Goal: Answer question/provide support: Share knowledge or assist other users

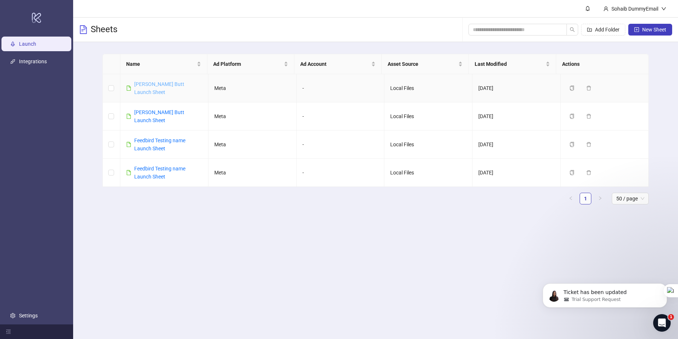
click at [173, 82] on link "[PERSON_NAME] Butt Launch Sheet" at bounding box center [159, 88] width 50 height 14
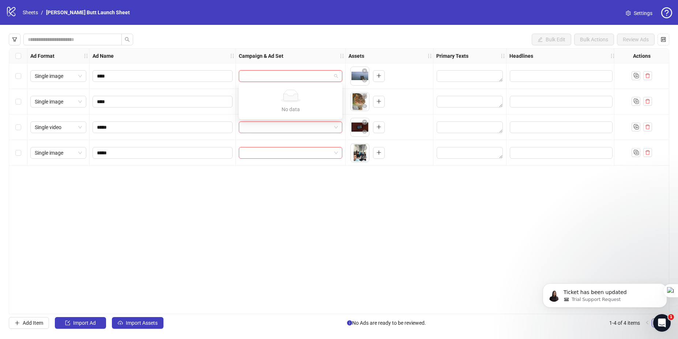
click at [248, 73] on input "search" at bounding box center [287, 76] width 88 height 11
click at [196, 261] on div "Ad Format Ad Name Campaign & Ad Set Assets Primary Texts Headlines Descriptions…" at bounding box center [339, 181] width 660 height 266
drag, startPoint x: 658, startPoint y: 322, endPoint x: 1270, endPoint y: 581, distance: 664.9
click at [657, 322] on icon "Open Intercom Messenger" at bounding box center [661, 322] width 12 height 12
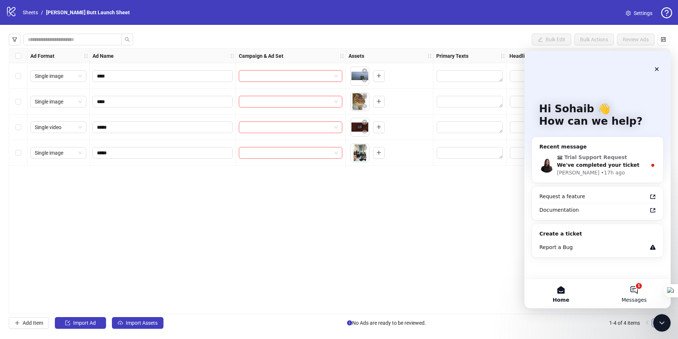
click at [640, 295] on button "1 Messages" at bounding box center [633, 293] width 73 height 29
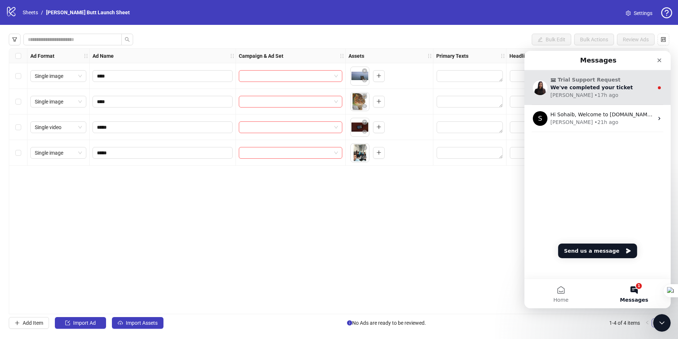
click at [605, 88] on span "We've completed your ticket" at bounding box center [591, 87] width 83 height 6
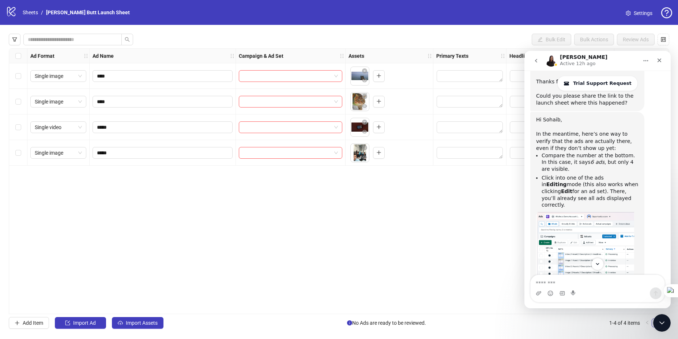
scroll to position [204, 0]
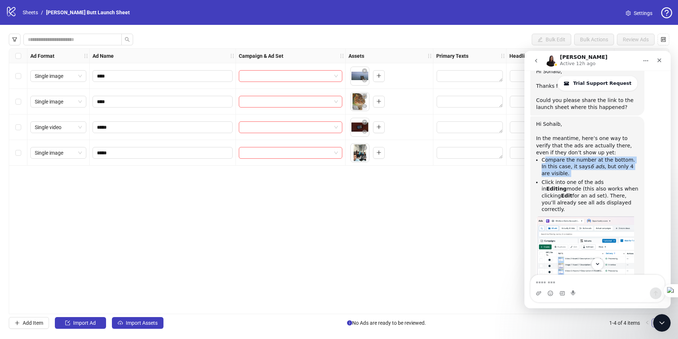
drag, startPoint x: 545, startPoint y: 147, endPoint x: 564, endPoint y: 164, distance: 26.1
click at [564, 164] on ul "Compare the number at the bottom. In this case, it says 6 ads , but only 4 are …" at bounding box center [587, 184] width 102 height 56
click at [557, 160] on li "Compare the number at the bottom. In this case, it says 6 ads , but only 4 are …" at bounding box center [589, 166] width 97 height 20
drag, startPoint x: 557, startPoint y: 160, endPoint x: 539, endPoint y: 143, distance: 25.6
click at [539, 156] on ul "Compare the number at the bottom. In this case, it says 6 ads , but only 4 are …" at bounding box center [587, 184] width 102 height 56
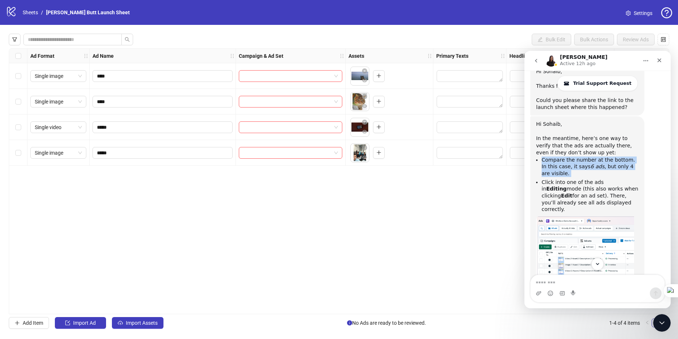
click at [539, 156] on ul "Compare the number at the bottom. In this case, it says 6 ads , but only 4 are …" at bounding box center [587, 184] width 102 height 56
drag, startPoint x: 539, startPoint y: 143, endPoint x: 560, endPoint y: 166, distance: 31.6
click at [560, 166] on ul "Compare the number at the bottom. In this case, it says 6 ads , but only 4 are …" at bounding box center [587, 184] width 102 height 56
click at [560, 179] on li "Click into one of the ads in Editing mode (this also works when clicking Edit f…" at bounding box center [589, 196] width 97 height 34
drag, startPoint x: 558, startPoint y: 158, endPoint x: 535, endPoint y: 141, distance: 28.4
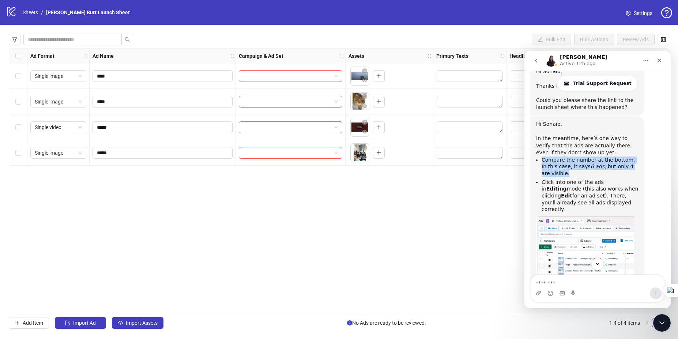
click at [536, 141] on div "Hi [PERSON_NAME], ​ In the meantime, here’s one way to verify that the ads are …" at bounding box center [587, 260] width 102 height 278
click at [535, 141] on div "Hi [PERSON_NAME], ​ In the meantime, here’s one way to verify that the ads are …" at bounding box center [587, 259] width 114 height 287
drag, startPoint x: 535, startPoint y: 141, endPoint x: 558, endPoint y: 160, distance: 29.9
click at [558, 160] on div "Hi [PERSON_NAME], ​ In the meantime, here’s one way to verify that the ads are …" at bounding box center [587, 259] width 114 height 287
click at [558, 160] on li "Compare the number at the bottom. In this case, it says 6 ads , but only 4 are …" at bounding box center [589, 166] width 97 height 20
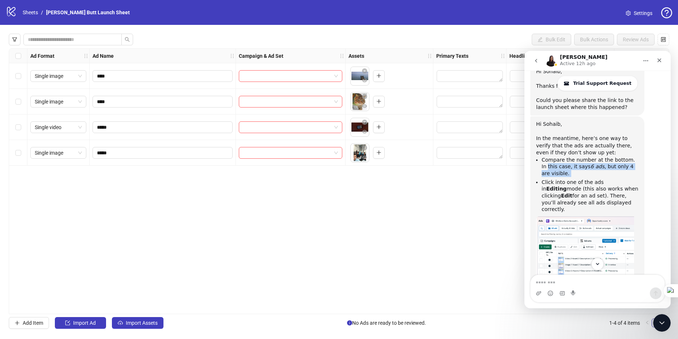
drag, startPoint x: 558, startPoint y: 160, endPoint x: 537, endPoint y: 144, distance: 27.4
click at [541, 156] on li "Compare the number at the bottom. In this case, it says 6 ads , but only 4 are …" at bounding box center [589, 166] width 97 height 20
drag, startPoint x: 537, startPoint y: 144, endPoint x: 561, endPoint y: 163, distance: 31.2
click at [561, 163] on ul "Compare the number at the bottom. In this case, it says 6 ads , but only 4 are …" at bounding box center [587, 184] width 102 height 56
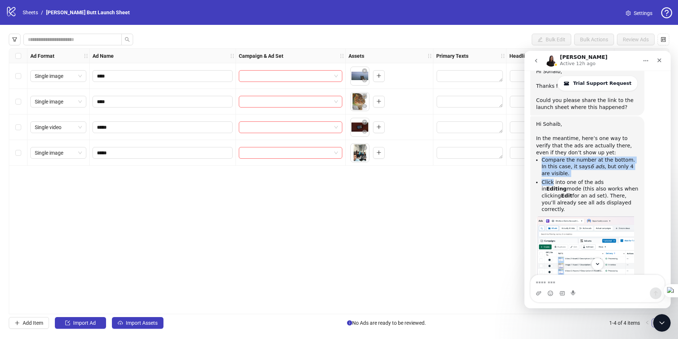
click at [561, 163] on ul "Compare the number at the bottom. In this case, it says 6 ads , but only 4 are …" at bounding box center [587, 184] width 102 height 56
drag, startPoint x: 561, startPoint y: 163, endPoint x: 539, endPoint y: 144, distance: 28.7
click at [539, 156] on ul "Compare the number at the bottom. In this case, it says 6 ads , but only 4 are …" at bounding box center [587, 184] width 102 height 56
drag, startPoint x: 539, startPoint y: 144, endPoint x: 568, endPoint y: 166, distance: 36.0
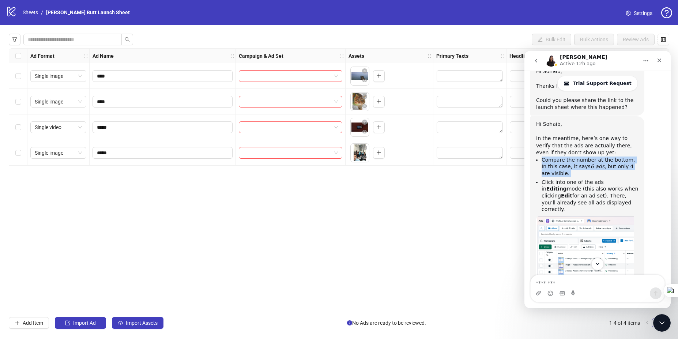
click at [568, 166] on ul "Compare the number at the bottom. In this case, it says 6 ads , but only 4 are …" at bounding box center [587, 184] width 102 height 56
click at [568, 179] on li "Click into one of the ads in Editing mode (this also works when clicking Edit f…" at bounding box center [589, 196] width 97 height 34
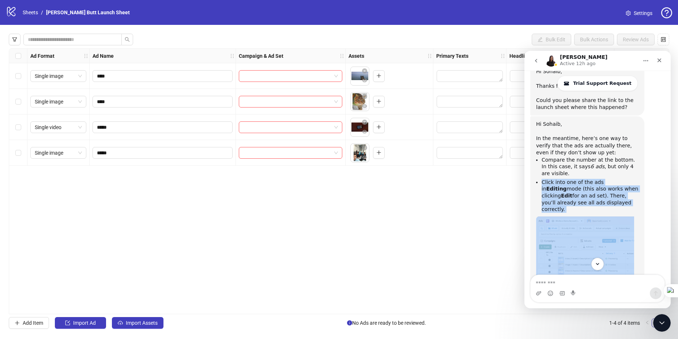
drag, startPoint x: 542, startPoint y: 168, endPoint x: 602, endPoint y: 197, distance: 66.7
click at [602, 197] on div "Hi [PERSON_NAME], ​ In the meantime, here’s one way to verify that the ads are …" at bounding box center [587, 260] width 102 height 278
click at [602, 216] on img "Laura says…" at bounding box center [585, 254] width 98 height 76
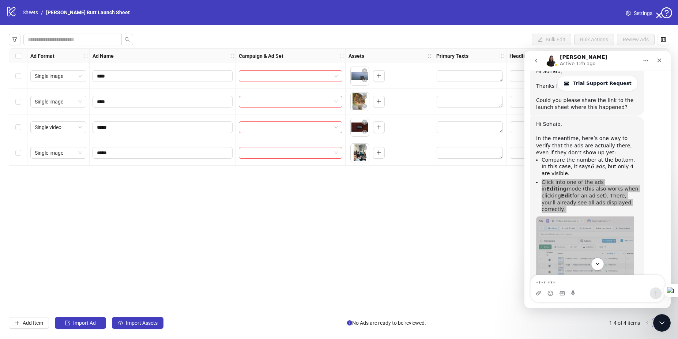
scroll to position [0, 0]
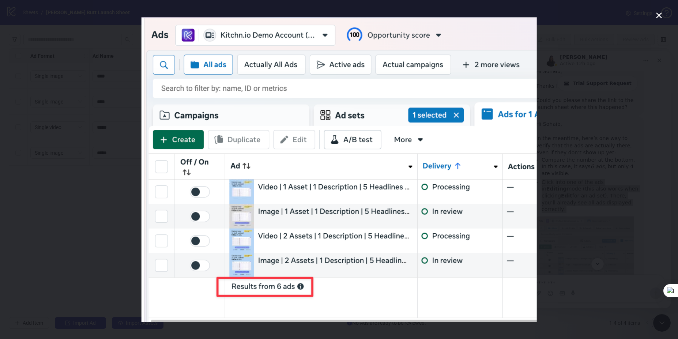
click at [594, 192] on div "Intercom messenger" at bounding box center [339, 169] width 678 height 339
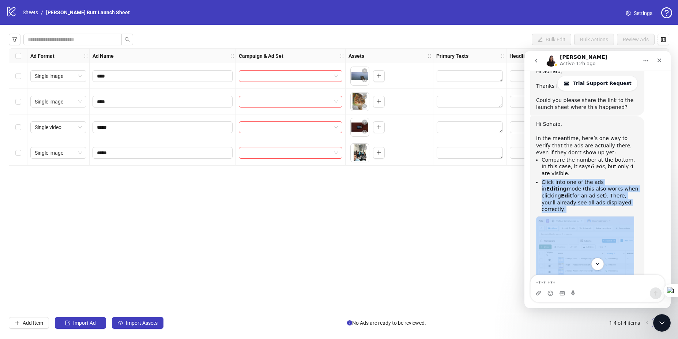
click at [577, 184] on li "Click into one of the ads in Editing mode (this also works when clicking Edit f…" at bounding box center [589, 196] width 97 height 34
drag, startPoint x: 569, startPoint y: 175, endPoint x: 533, endPoint y: 158, distance: 39.4
click at [533, 158] on div "Hi [PERSON_NAME], ​ In the meantime, here’s one way to verify that the ads are …" at bounding box center [587, 259] width 114 height 287
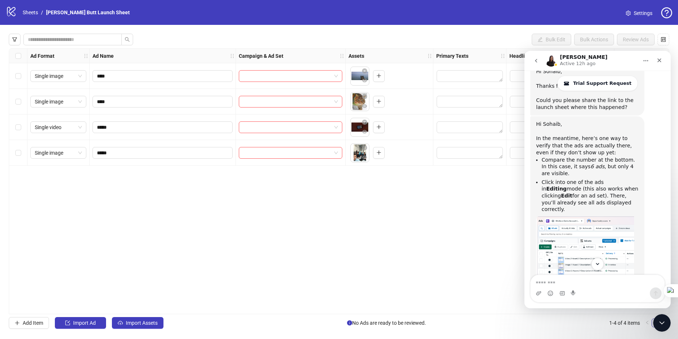
click at [542, 156] on li "Compare the number at the bottom. In this case, it says 6 ads , but only 4 are …" at bounding box center [589, 166] width 97 height 20
drag, startPoint x: 539, startPoint y: 146, endPoint x: 565, endPoint y: 167, distance: 33.9
click at [565, 167] on ul "Compare the number at the bottom. In this case, it says 6 ads , but only 4 are …" at bounding box center [587, 184] width 102 height 56
click at [565, 179] on li "Click into one of the ads in Editing mode (this also works when clicking Edit f…" at bounding box center [589, 196] width 97 height 34
drag, startPoint x: 593, startPoint y: 184, endPoint x: 599, endPoint y: 187, distance: 6.2
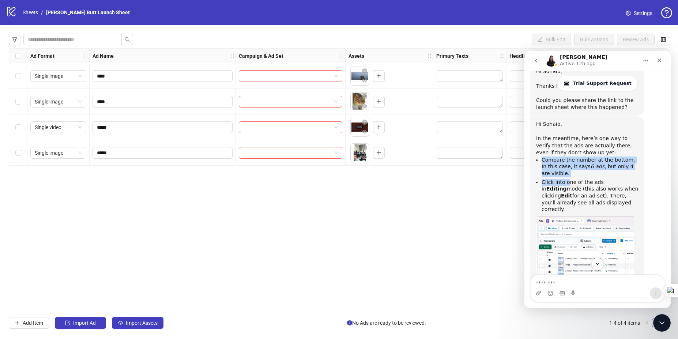
click at [599, 187] on li "Click into one of the ads in Editing mode (this also works when clicking Edit f…" at bounding box center [589, 196] width 97 height 34
click at [443, 196] on div "Ad Format Ad Name Campaign & Ad Set Assets Primary Texts Headlines Descriptions…" at bounding box center [339, 181] width 660 height 266
click at [429, 247] on div "Ad Format Ad Name Campaign & Ad Set Assets Primary Texts Headlines Descriptions…" at bounding box center [339, 181] width 660 height 266
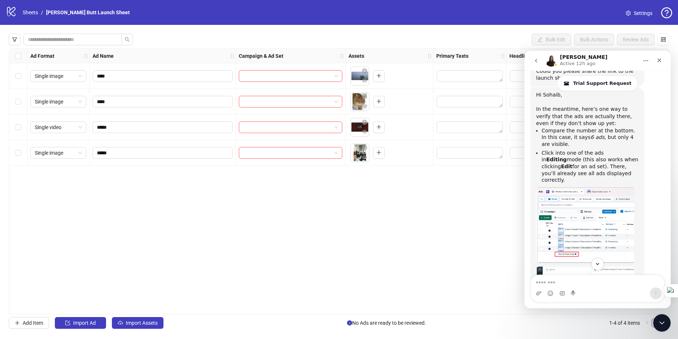
scroll to position [235, 0]
